Goal: Complete application form: Complete application form

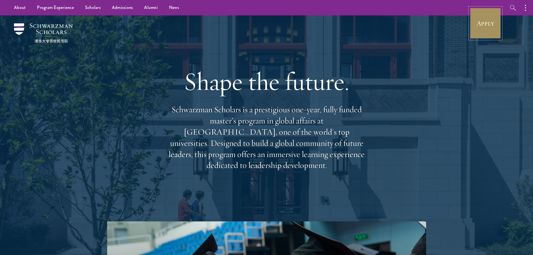
click at [491, 25] on link "Apply" at bounding box center [485, 23] width 31 height 31
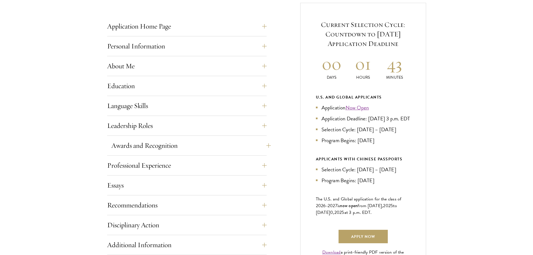
scroll to position [196, 0]
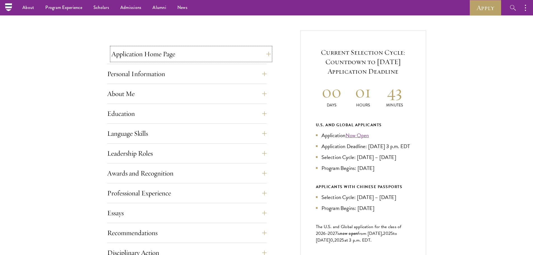
click at [240, 60] on button "Application Home Page" at bounding box center [190, 53] width 159 height 13
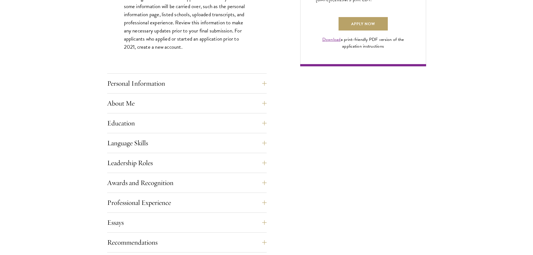
scroll to position [448, 0]
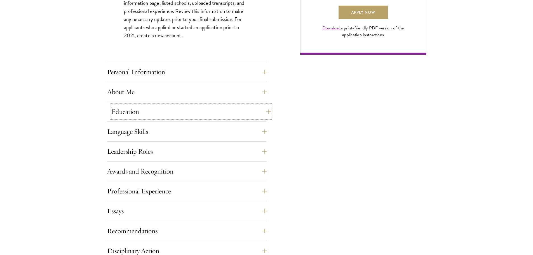
click at [195, 117] on button "Education" at bounding box center [190, 111] width 159 height 13
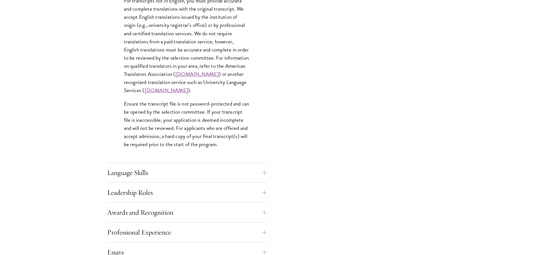
scroll to position [867, 0]
